Goal: Navigation & Orientation: Find specific page/section

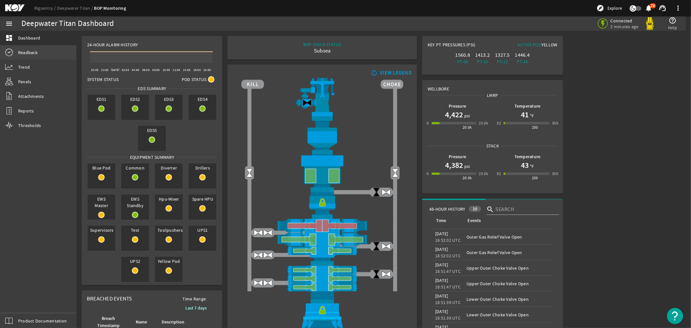
click at [24, 51] on span "Readback" at bounding box center [27, 52] width 19 height 6
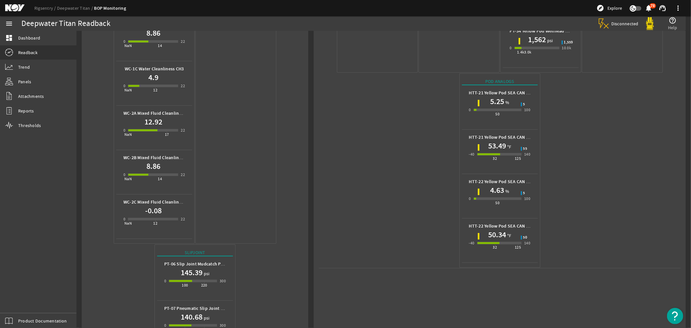
scroll to position [432, 0]
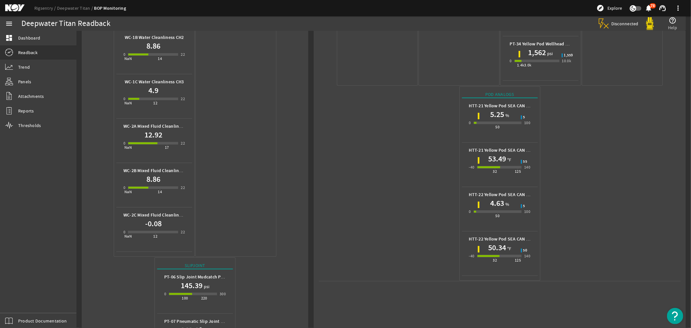
click at [12, 6] on mat-icon at bounding box center [19, 8] width 29 height 8
